Goal: Information Seeking & Learning: Check status

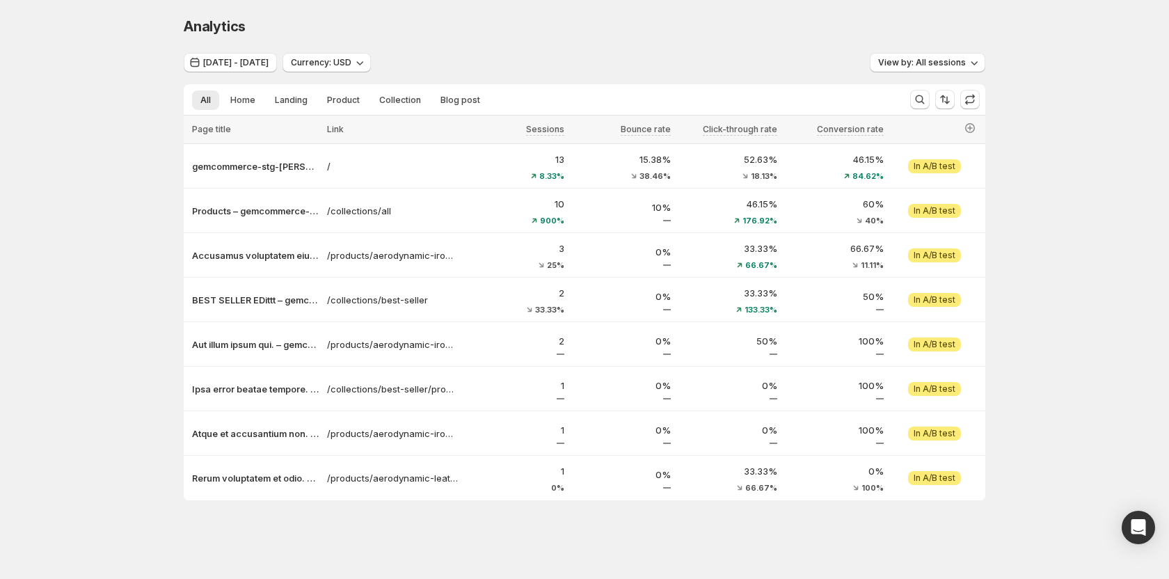
click at [73, 323] on div "Analytics. This page is ready Analytics Aug 01, 2025 - Sep 05, 2025 Currency: U…" at bounding box center [584, 288] width 1169 height 576
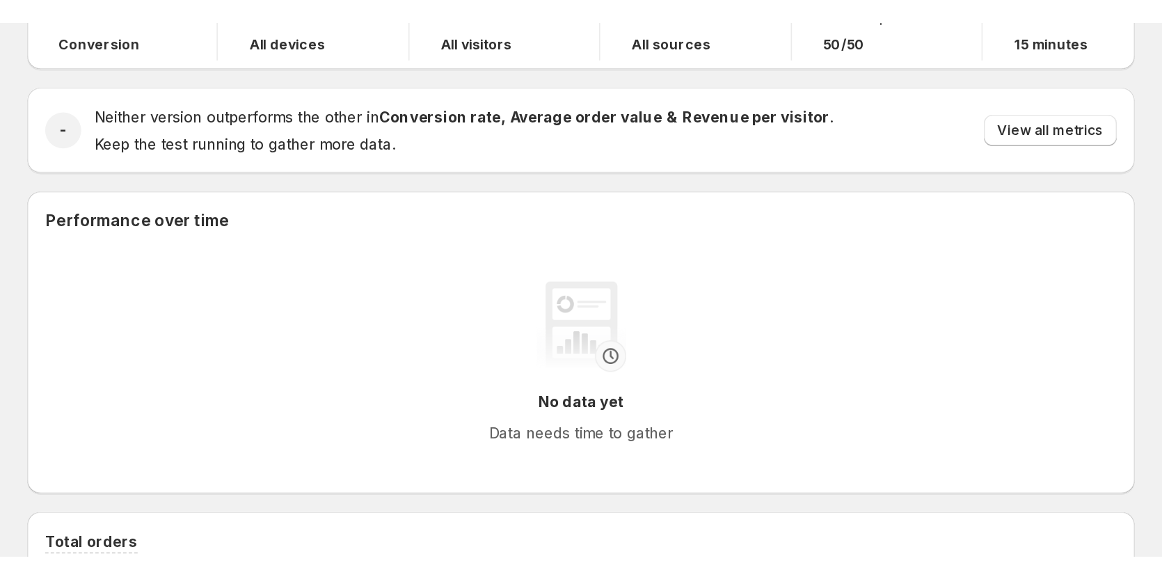
scroll to position [139, 0]
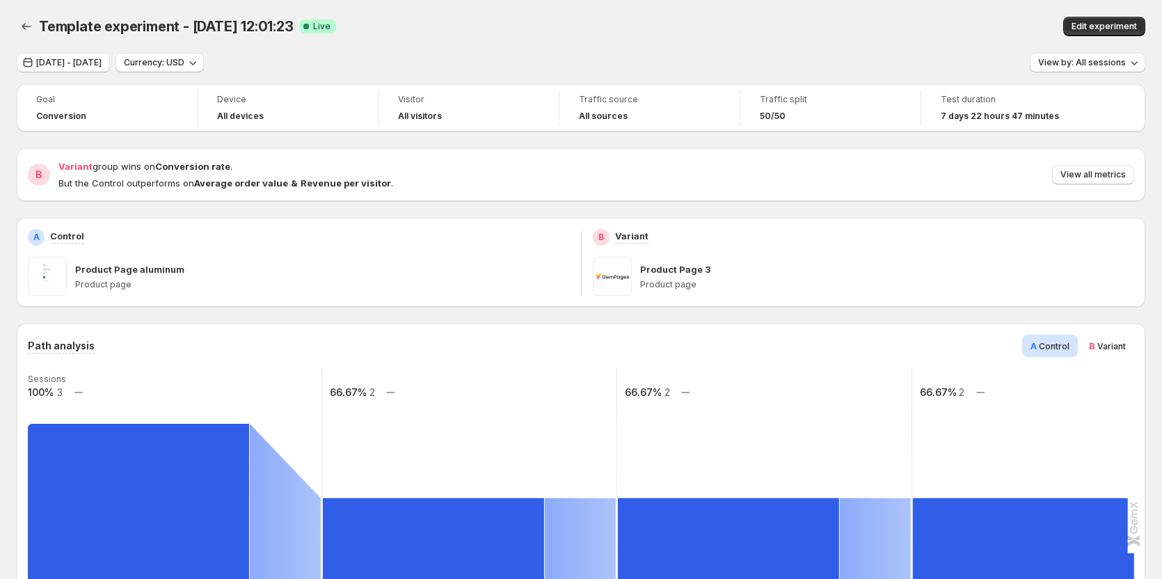
click at [686, 51] on div "Template experiment - Aug 28, 12:01:23. This page is ready Template experiment …" at bounding box center [581, 26] width 1129 height 53
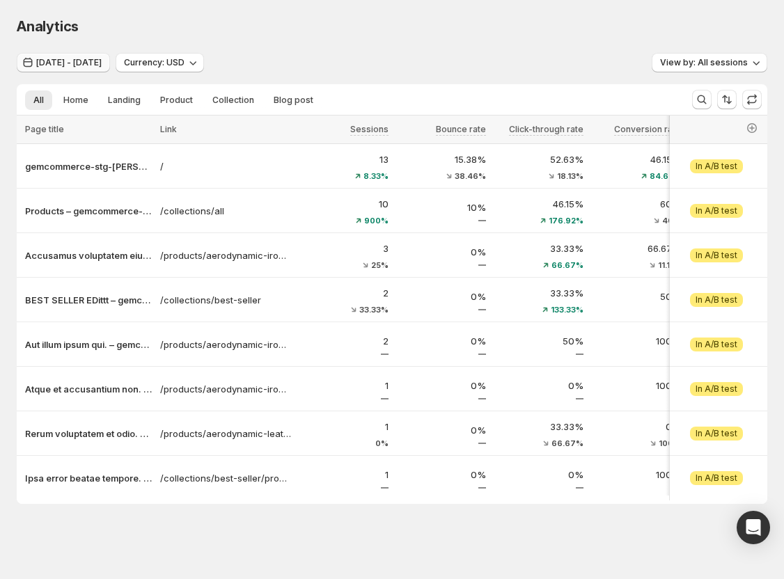
click at [77, 63] on span "Aug 01, 2025 - Sep 05, 2025" at bounding box center [68, 62] width 65 height 11
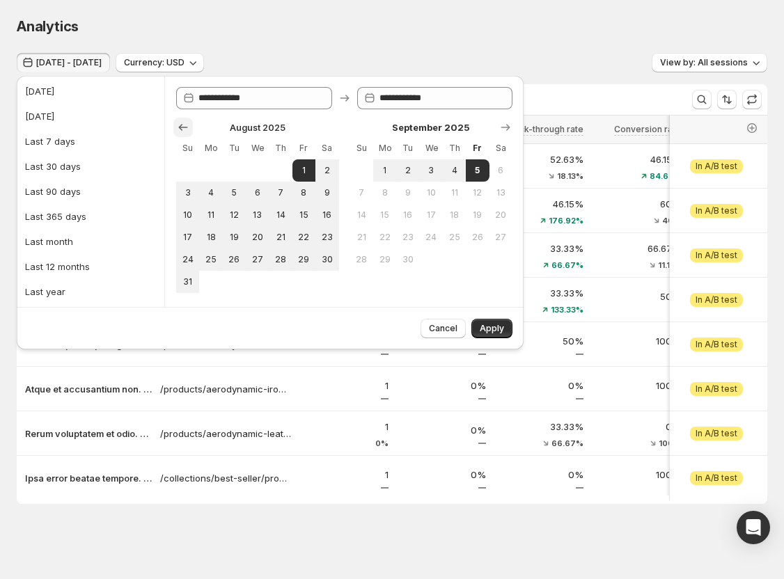
click at [181, 126] on icon "Show previous month, July 2025" at bounding box center [183, 127] width 9 height 7
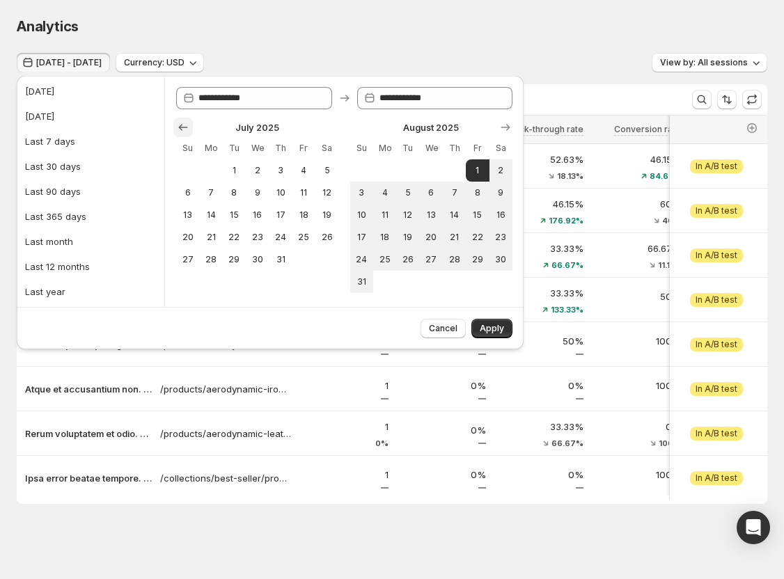
click at [181, 126] on icon "Show previous month, June 2025" at bounding box center [183, 127] width 9 height 7
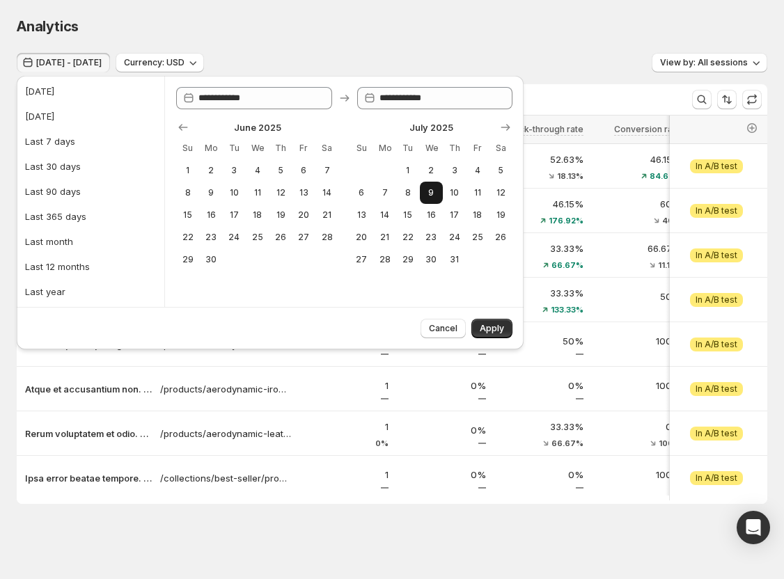
drag, startPoint x: 413, startPoint y: 170, endPoint x: 436, endPoint y: 186, distance: 27.0
click at [413, 170] on span "1" at bounding box center [408, 170] width 12 height 11
type input "**********"
click at [452, 198] on span "10" at bounding box center [454, 192] width 12 height 11
type input "**********"
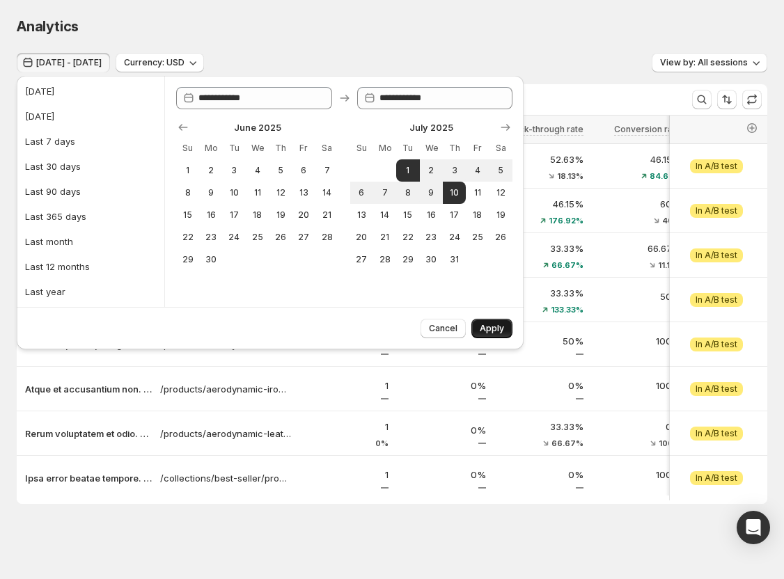
click at [483, 328] on span "Apply" at bounding box center [491, 328] width 24 height 11
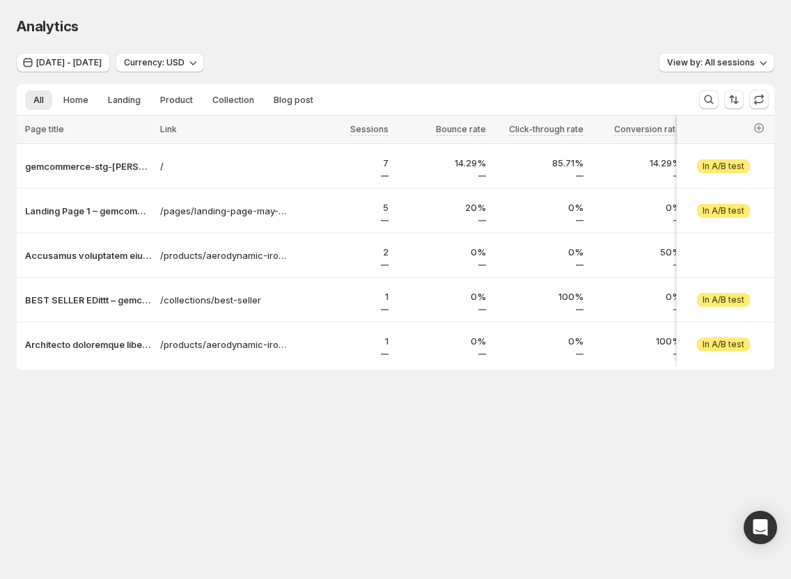
click at [324, 416] on div "Analytics. This page is ready Analytics Jul 01, 2025 - Jul 10, 2025 Currency: U…" at bounding box center [395, 222] width 791 height 445
click at [70, 104] on span "Home" at bounding box center [75, 100] width 25 height 11
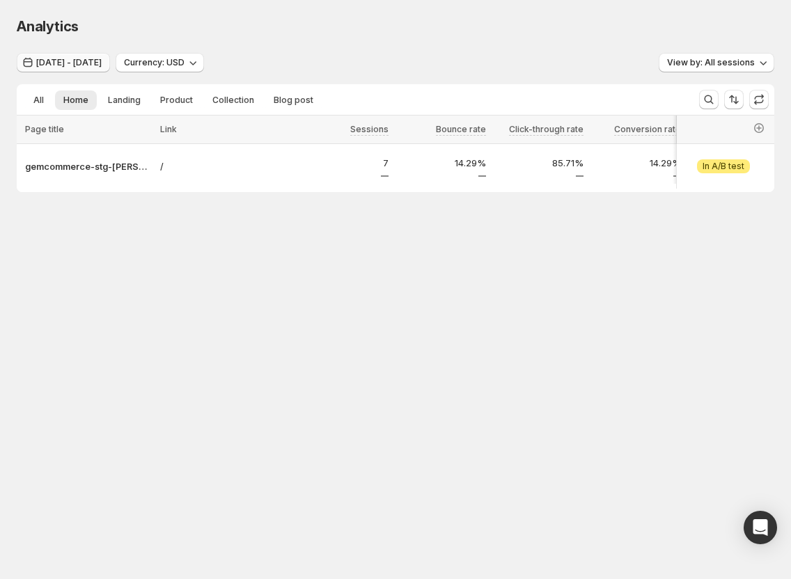
click at [109, 69] on button "Jul 01, 2025 - Jul 10, 2025" at bounding box center [63, 62] width 93 height 19
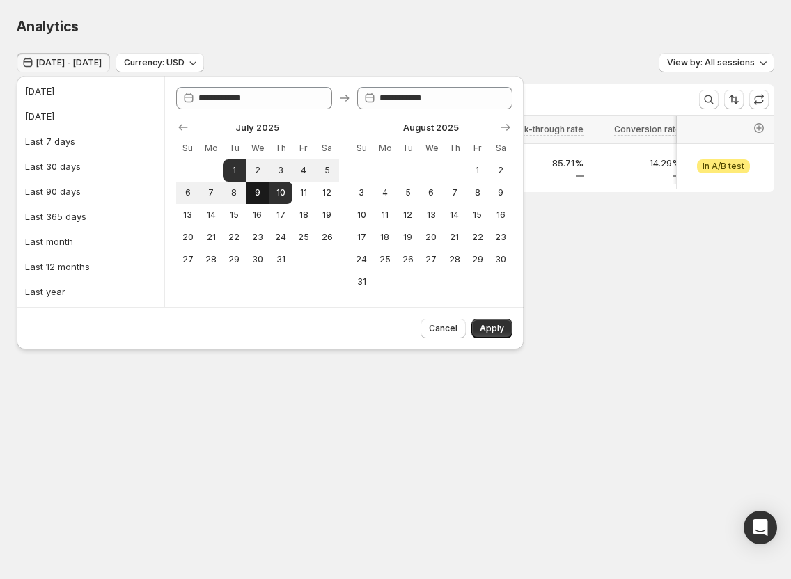
click at [264, 198] on button "9" at bounding box center [257, 193] width 23 height 22
type input "**********"
click at [232, 177] on button "1" at bounding box center [234, 170] width 23 height 22
type input "**********"
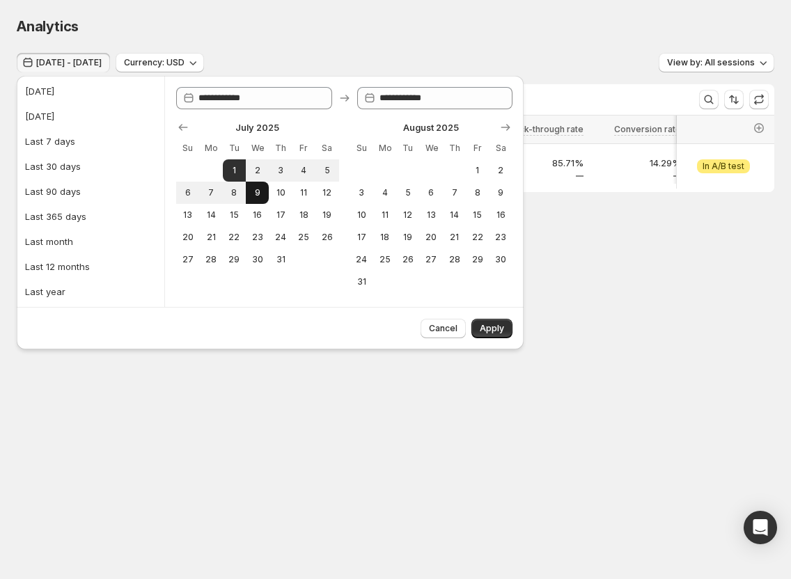
click at [255, 192] on span "9" at bounding box center [257, 192] width 12 height 11
type input "**********"
click at [490, 323] on button "Apply" at bounding box center [491, 328] width 41 height 19
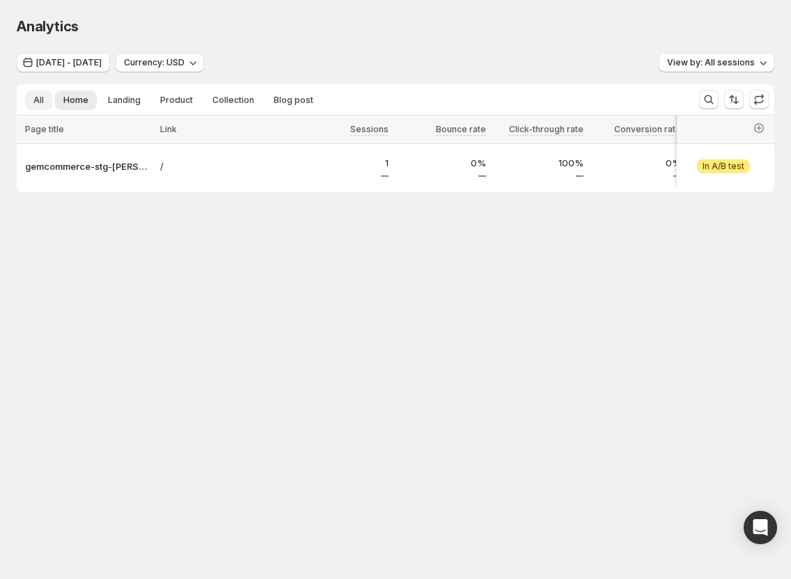
click at [36, 101] on span "All" at bounding box center [38, 100] width 10 height 11
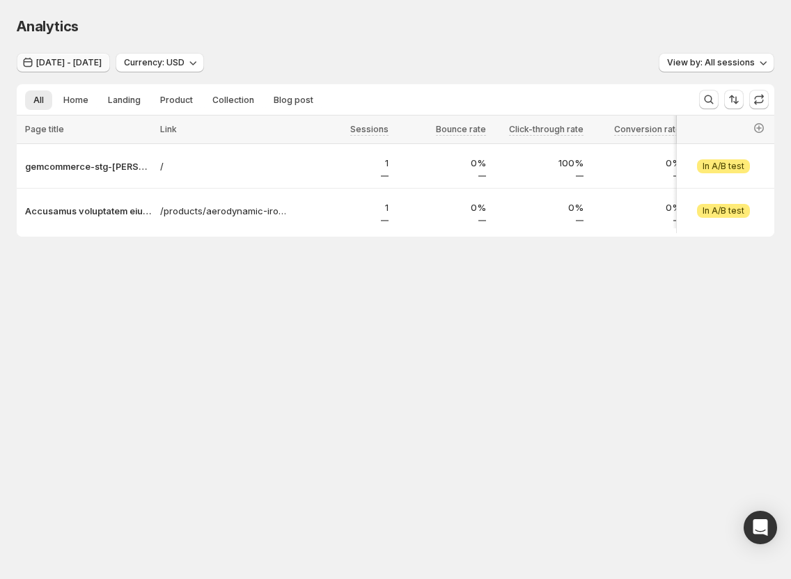
click at [93, 68] on button "Jul 01, 2025 - Jul 09, 2025" at bounding box center [63, 62] width 93 height 19
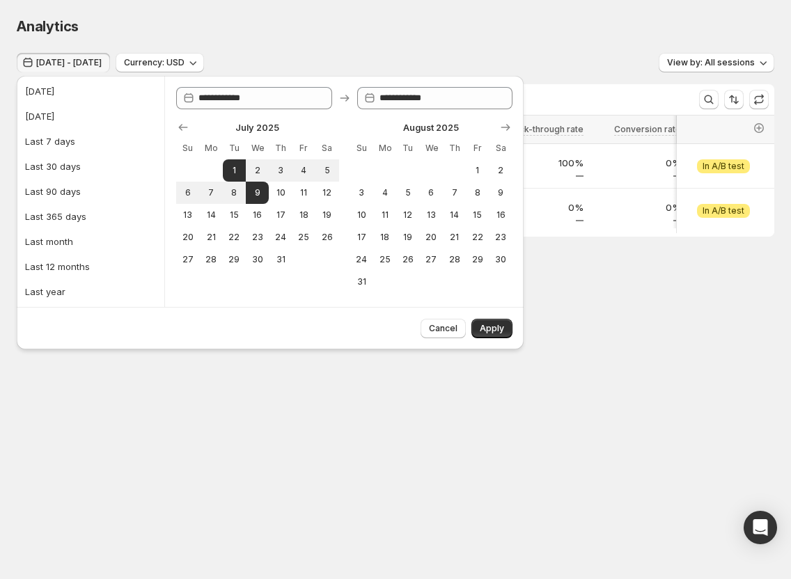
click at [93, 68] on button "Jul 01, 2025 - Jul 09, 2025" at bounding box center [63, 62] width 93 height 19
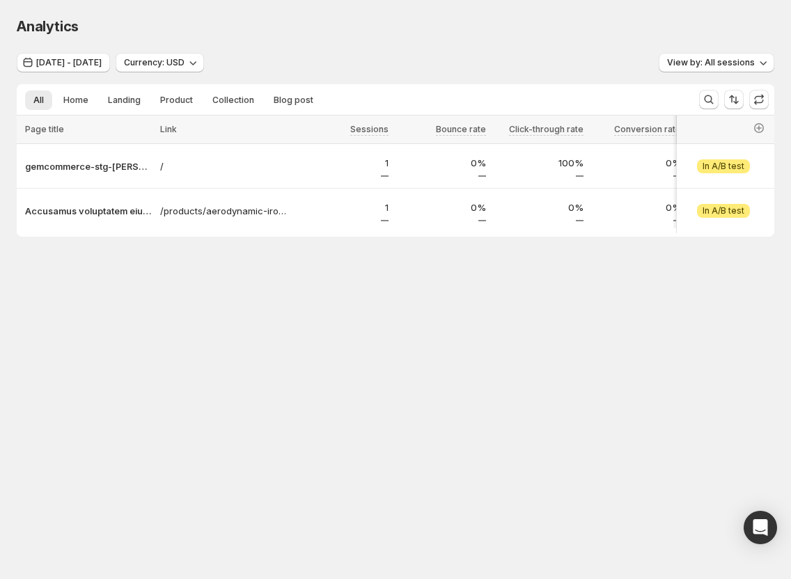
click at [328, 53] on div "Jul 01, 2025 - Jul 09, 2025 Currency: USD View by: All sessions" at bounding box center [395, 63] width 757 height 20
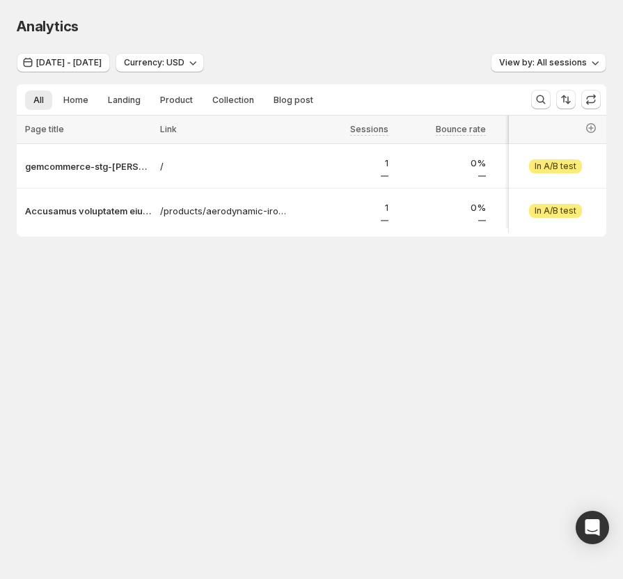
click at [477, 351] on body "Analytics. This page is ready Analytics Jul 01, 2025 - Jul 09, 2025 Currency: U…" at bounding box center [311, 289] width 623 height 579
click at [413, 17] on div "Analytics" at bounding box center [311, 26] width 589 height 19
click at [415, 331] on body "Analytics. This page is ready Analytics Jul 01, 2025 - Jul 09, 2025 Currency: U…" at bounding box center [311, 289] width 623 height 579
